Goal: Navigation & Orientation: Find specific page/section

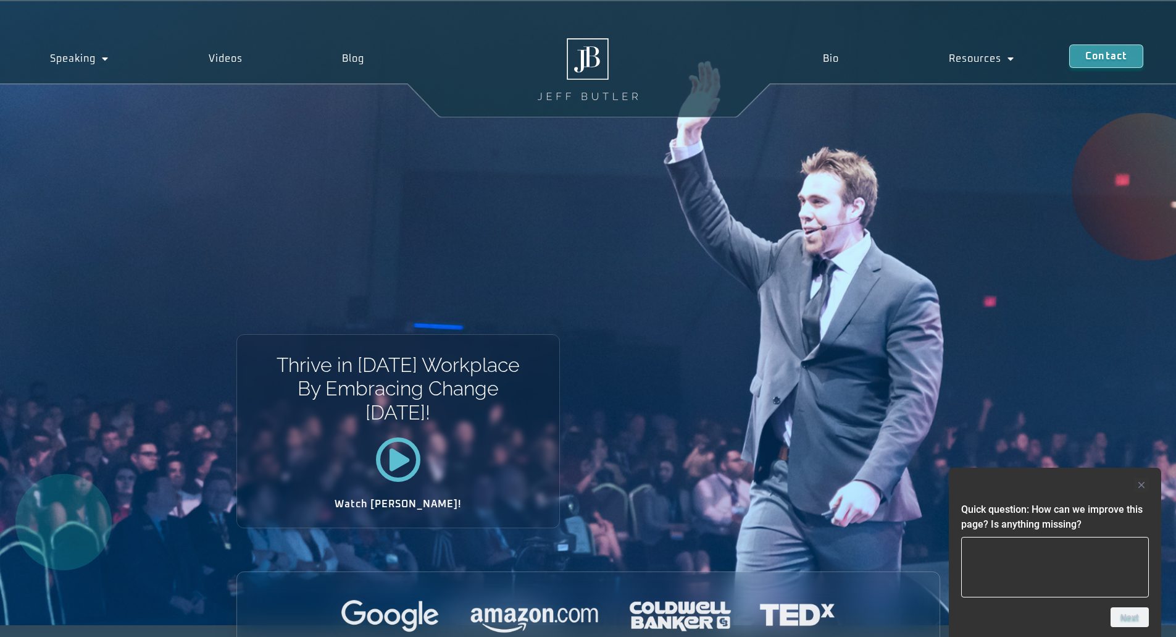
scroll to position [62, 0]
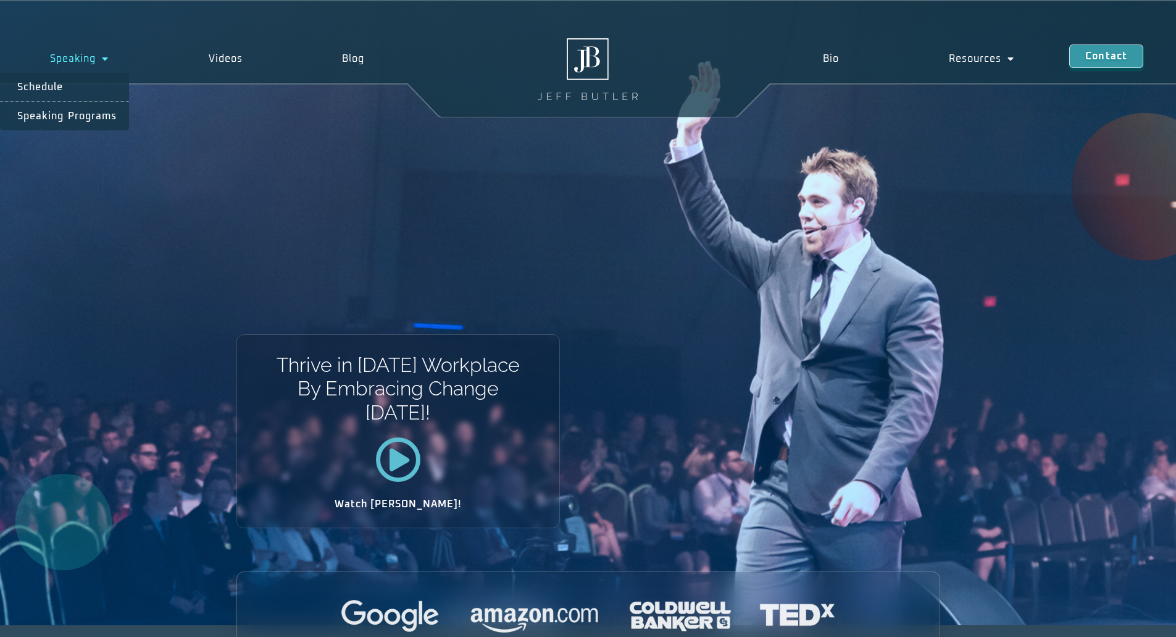
click at [107, 58] on span "Menu" at bounding box center [102, 59] width 13 height 22
click at [104, 57] on span "Menu" at bounding box center [102, 59] width 13 height 22
click at [88, 119] on link "Speaking Programs" at bounding box center [64, 116] width 129 height 28
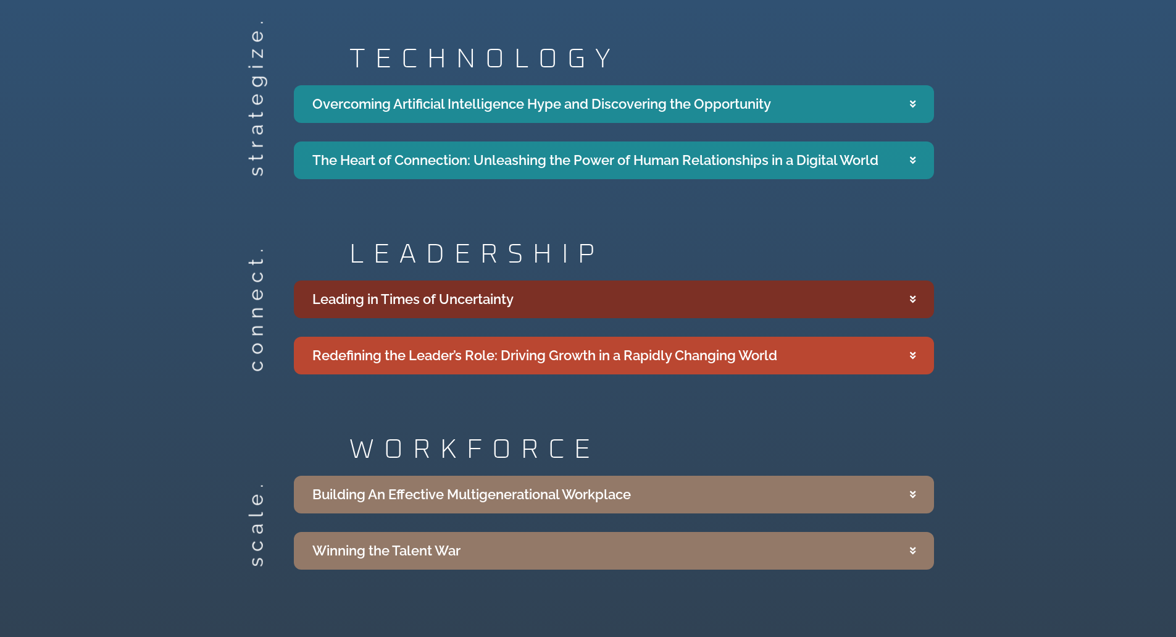
scroll to position [2532, 0]
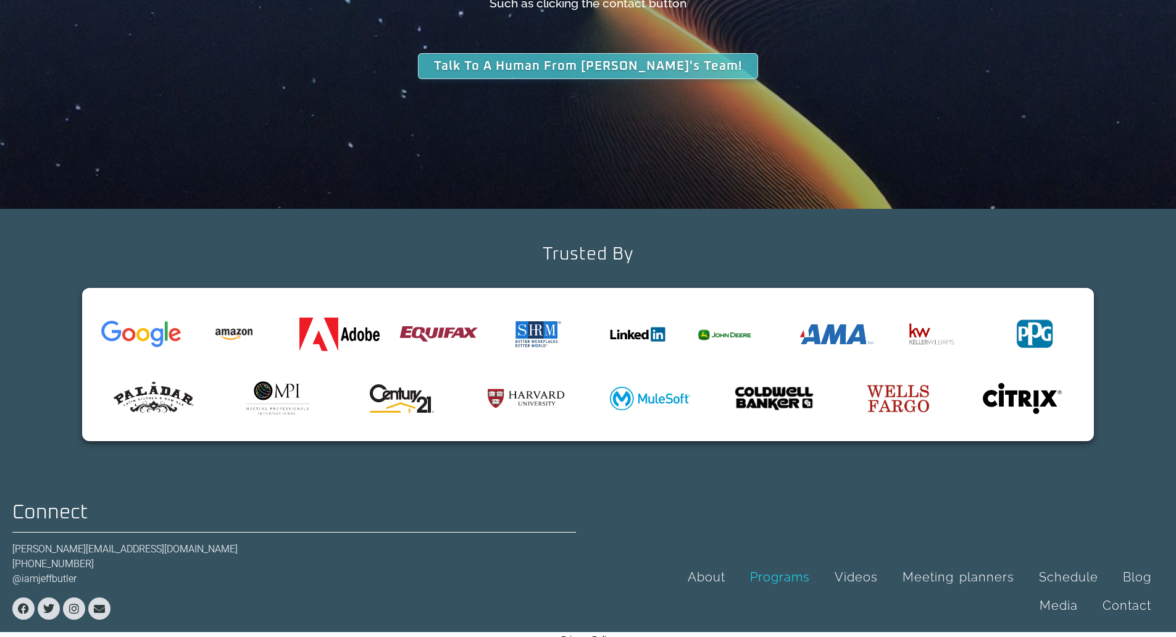
scroll to position [4011, 0]
